Goal: Feedback & Contribution: Submit feedback/report problem

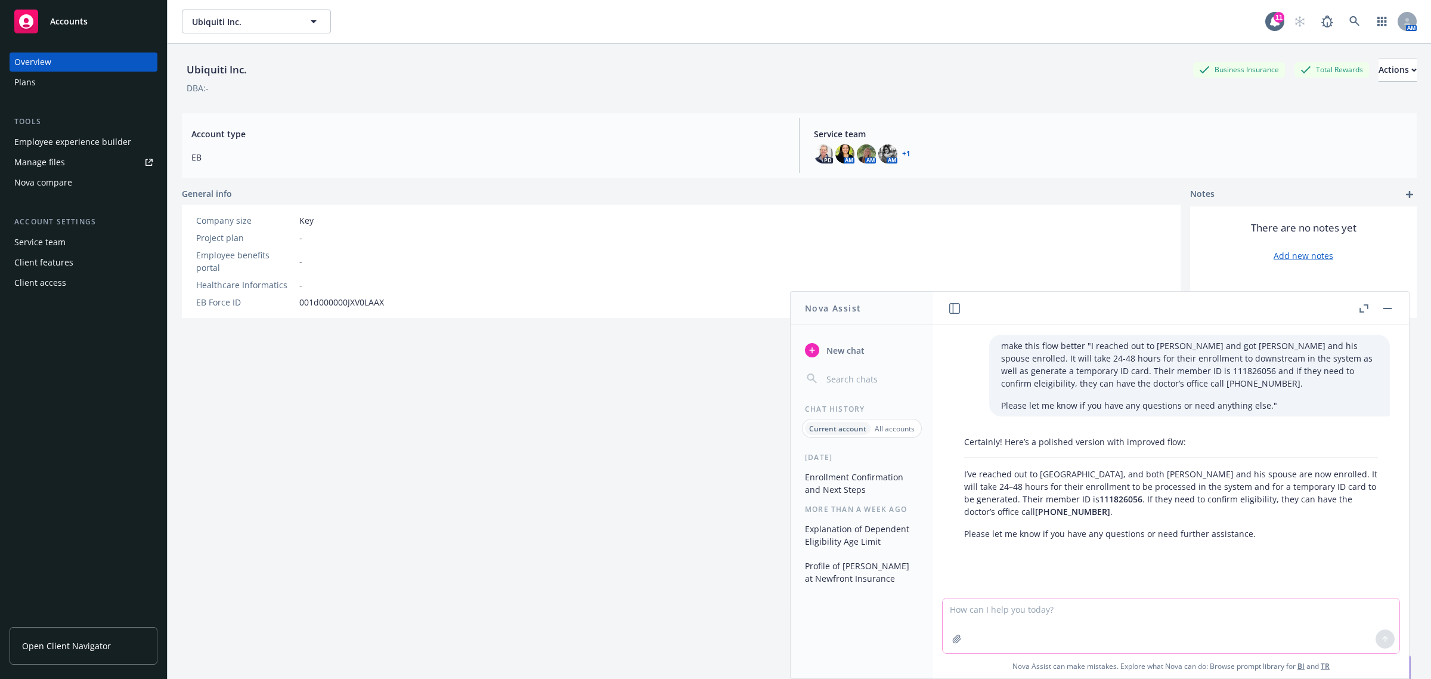
click at [1054, 633] on textarea at bounding box center [1171, 625] width 457 height 55
paste textarea "ThredUp has requested that carriers provide giveaway items and a raffle prize t…"
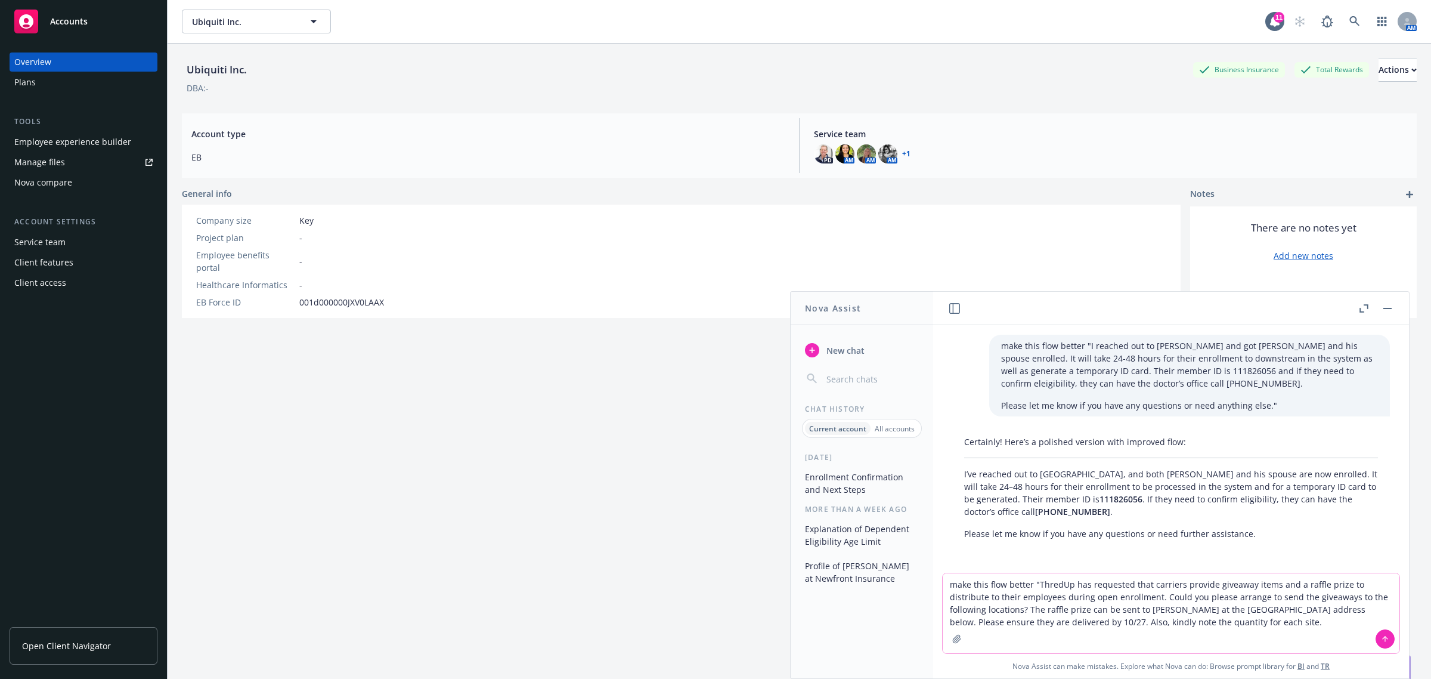
type textarea "make this flow better "ThredUp has requested that carriers provide giveaway ite…"
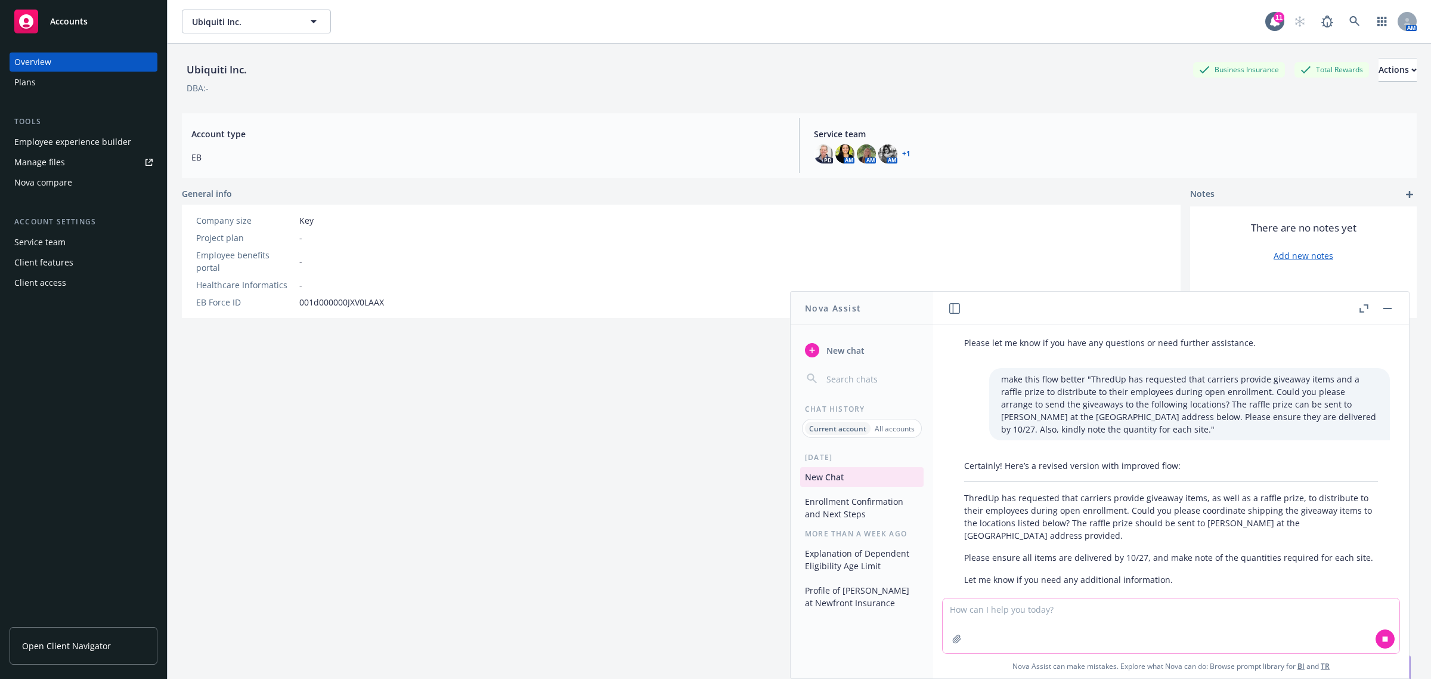
scroll to position [225, 0]
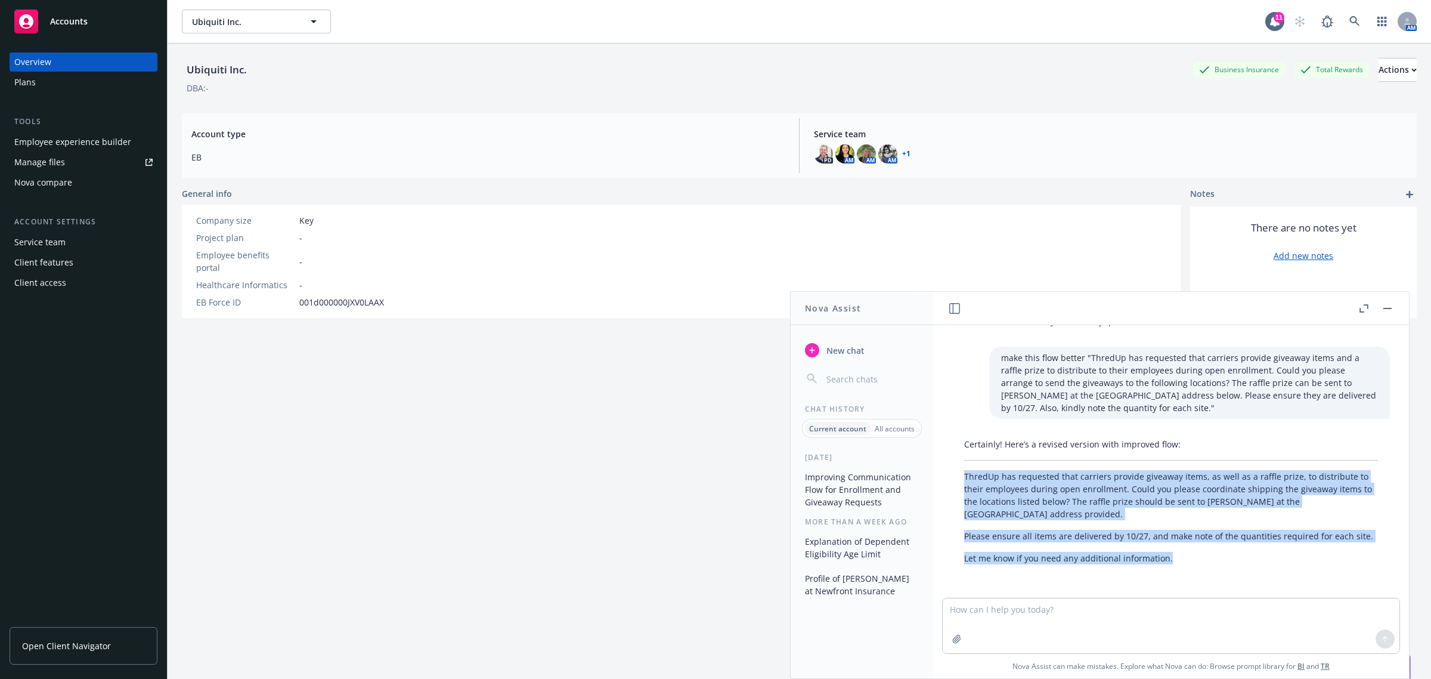
drag, startPoint x: 964, startPoint y: 469, endPoint x: 1198, endPoint y: 547, distance: 247.0
click at [1198, 547] on div "Certainly! Here’s a revised version with improved flow: ThredUp has requested t…" at bounding box center [1171, 501] width 438 height 136
copy div "ThredUp has requested that carriers provide giveaway items, as well as a raffle…"
